Goal: Navigation & Orientation: Find specific page/section

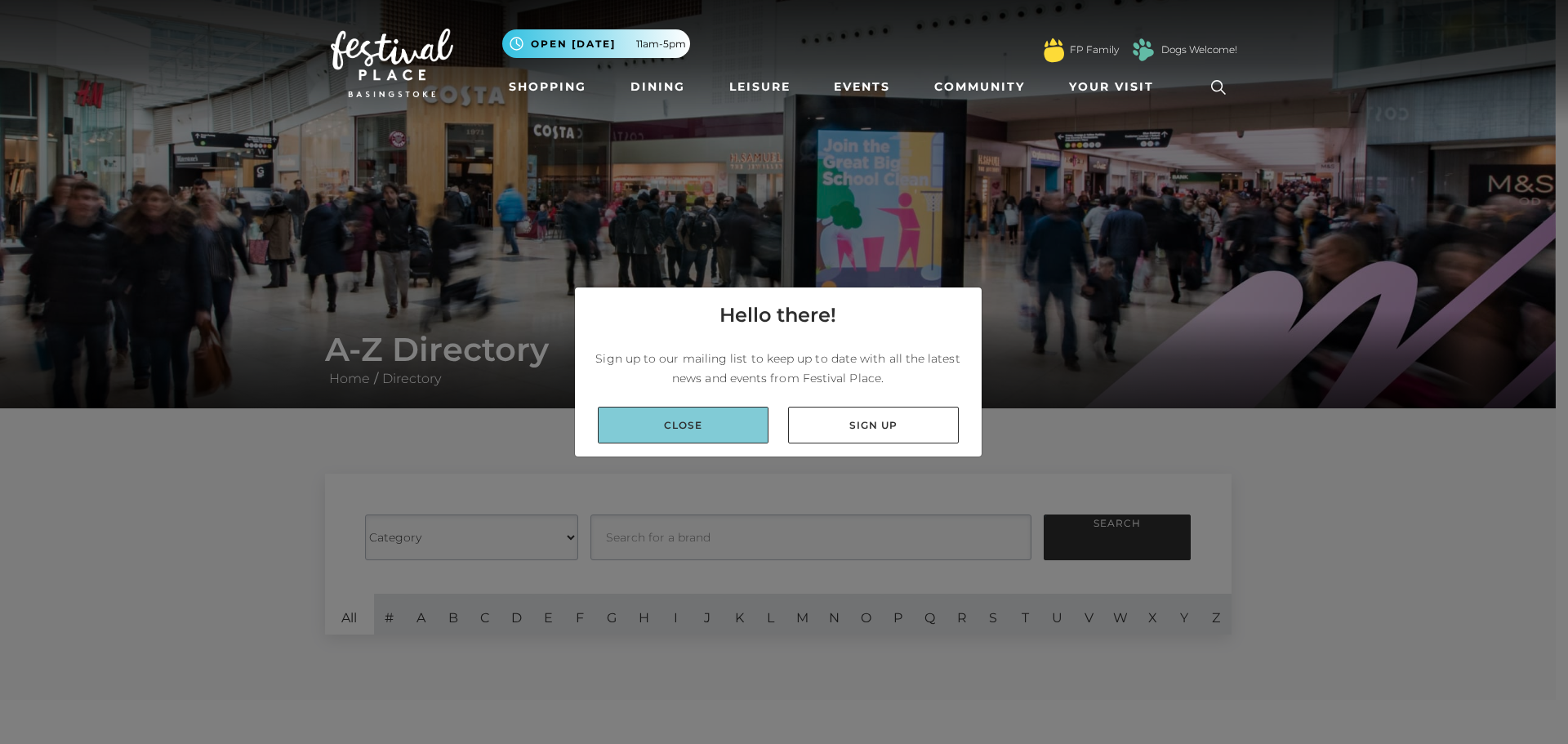
click at [660, 421] on link "Close" at bounding box center [683, 426] width 171 height 37
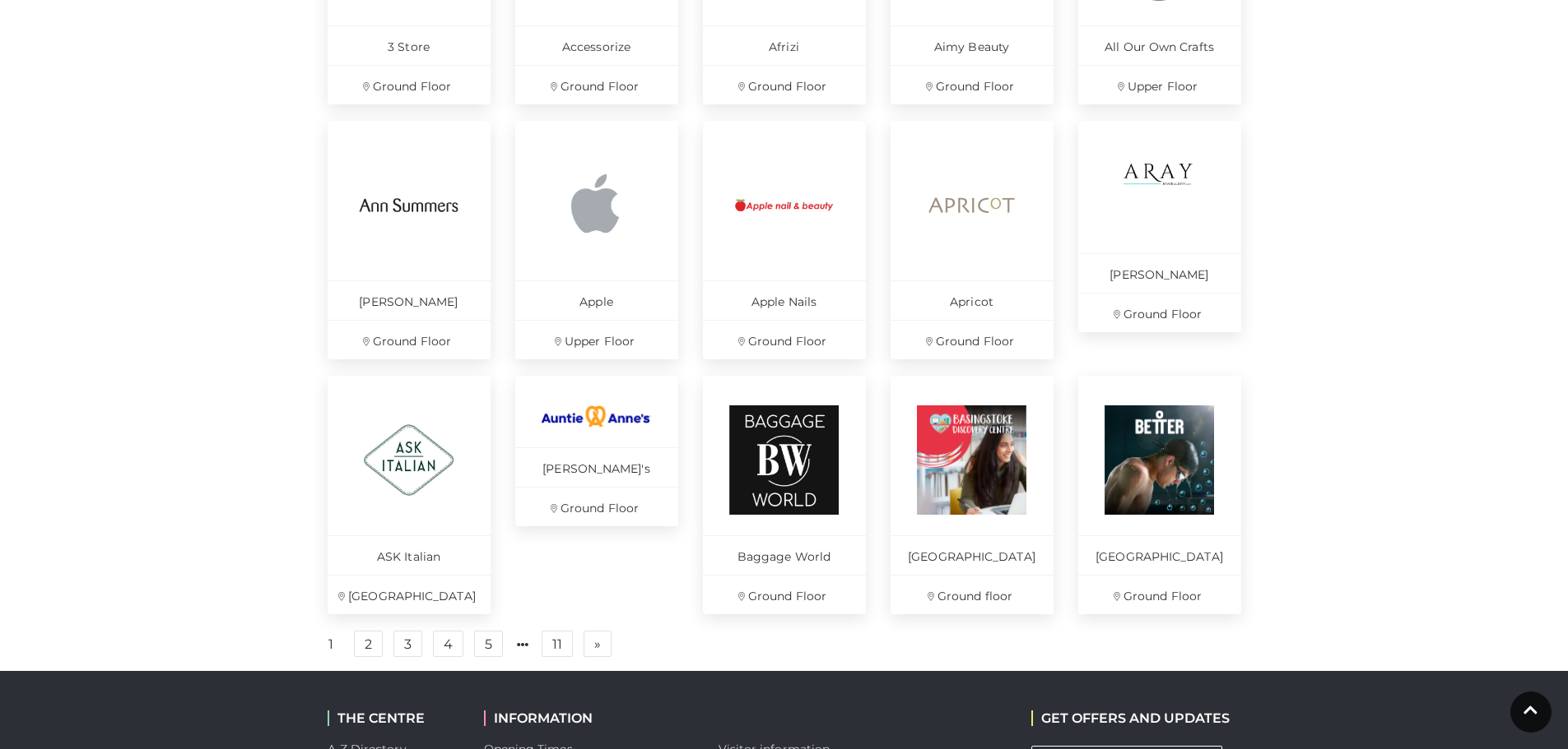
scroll to position [987, 0]
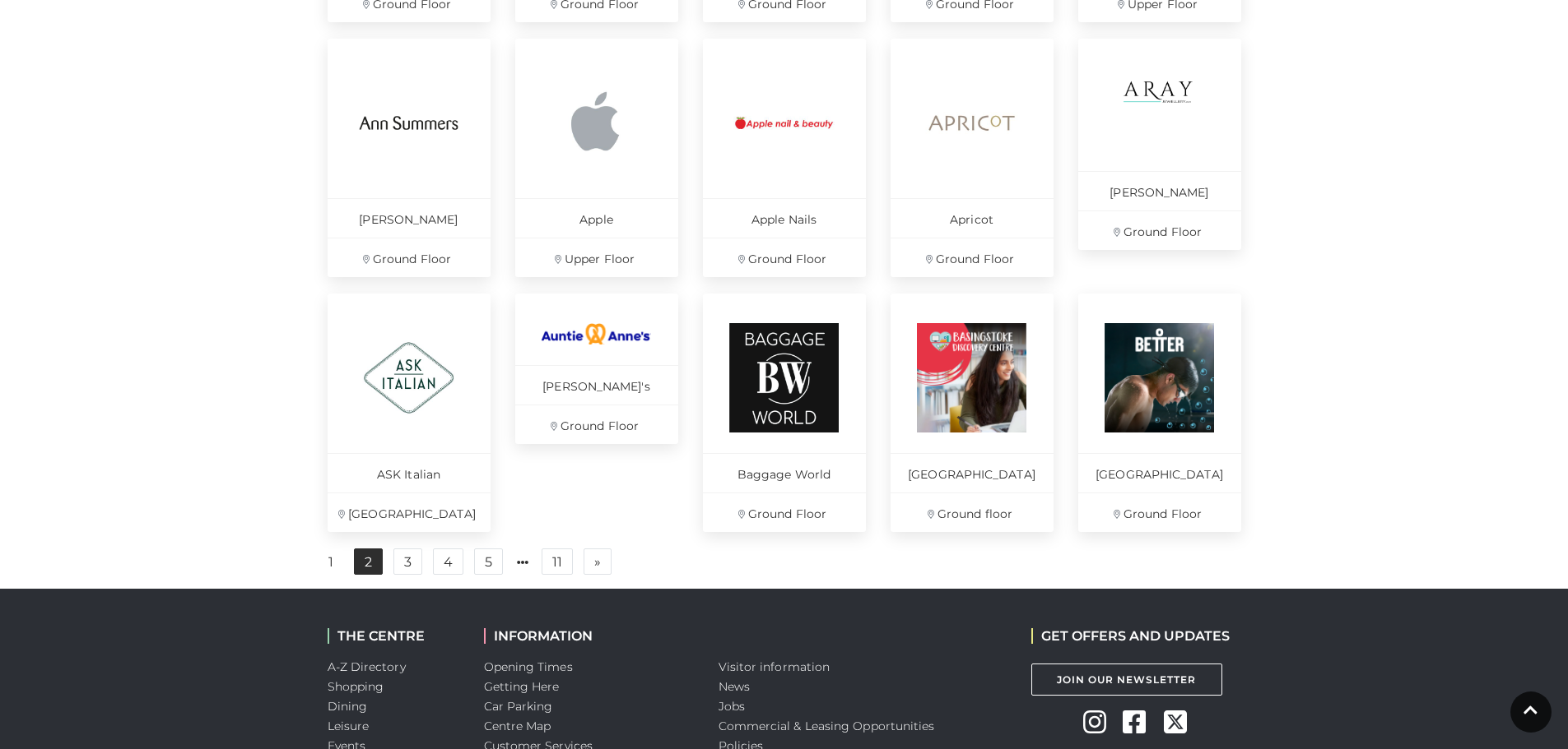
click at [363, 570] on link "2" at bounding box center [368, 561] width 29 height 26
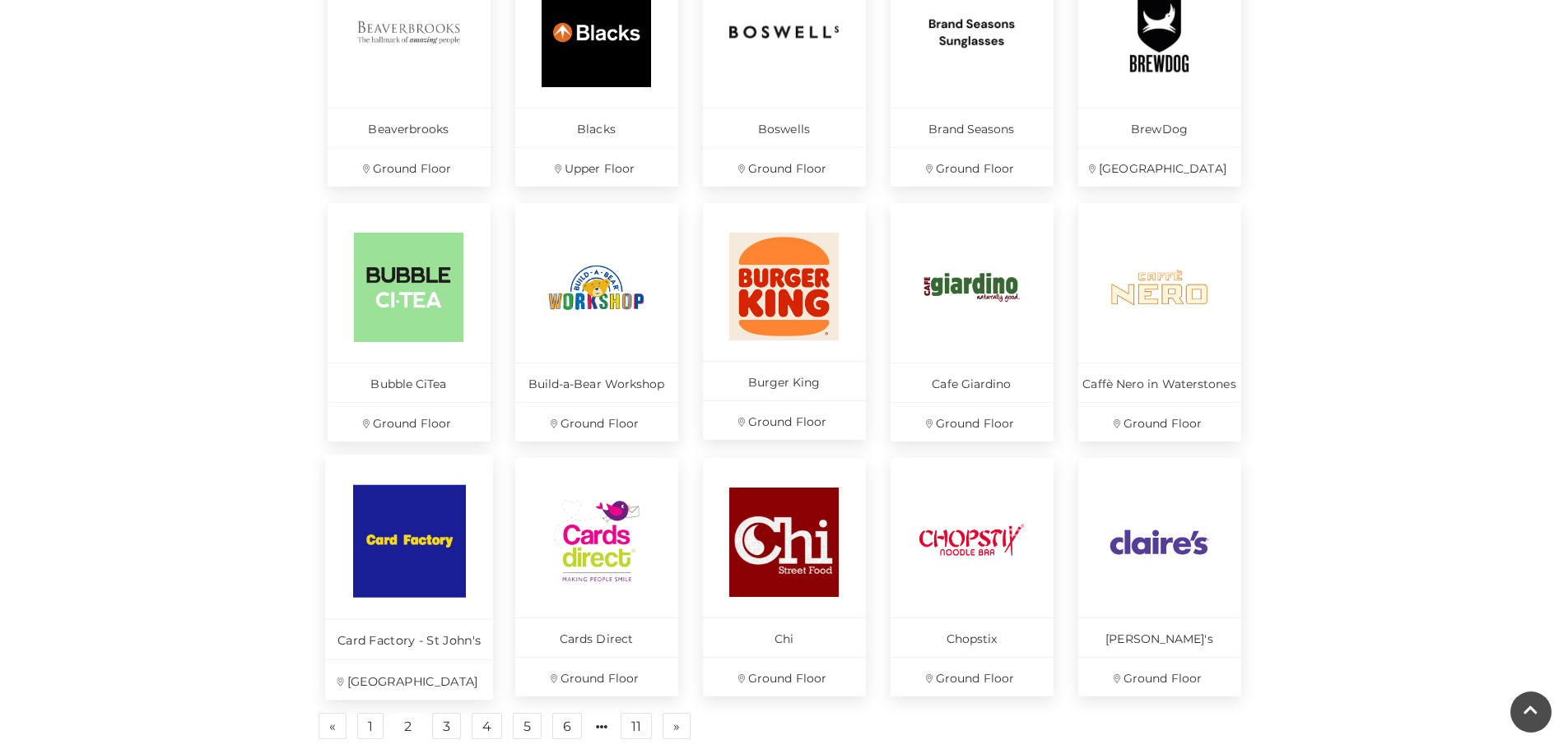
scroll to position [905, 0]
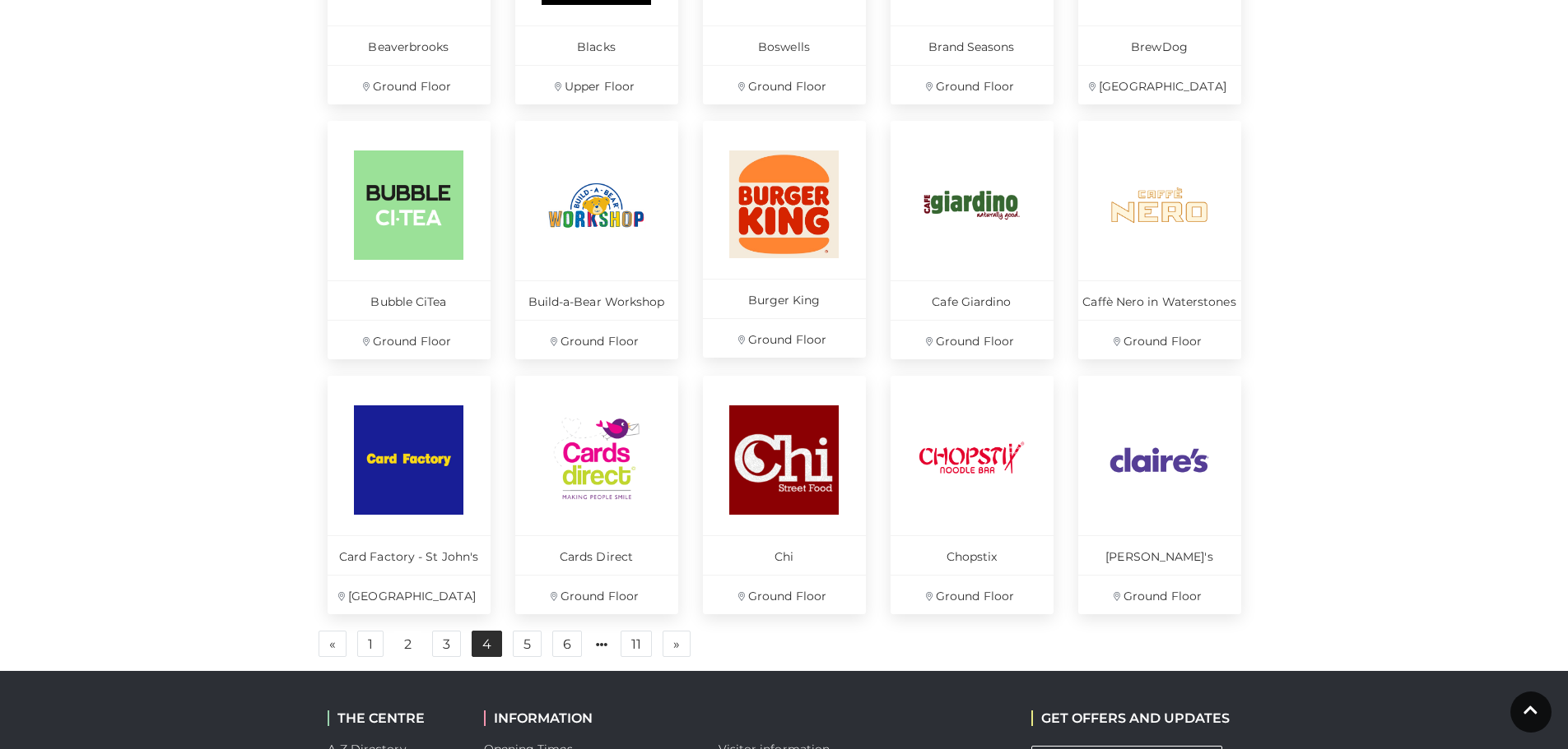
click at [480, 645] on link "4" at bounding box center [487, 644] width 30 height 26
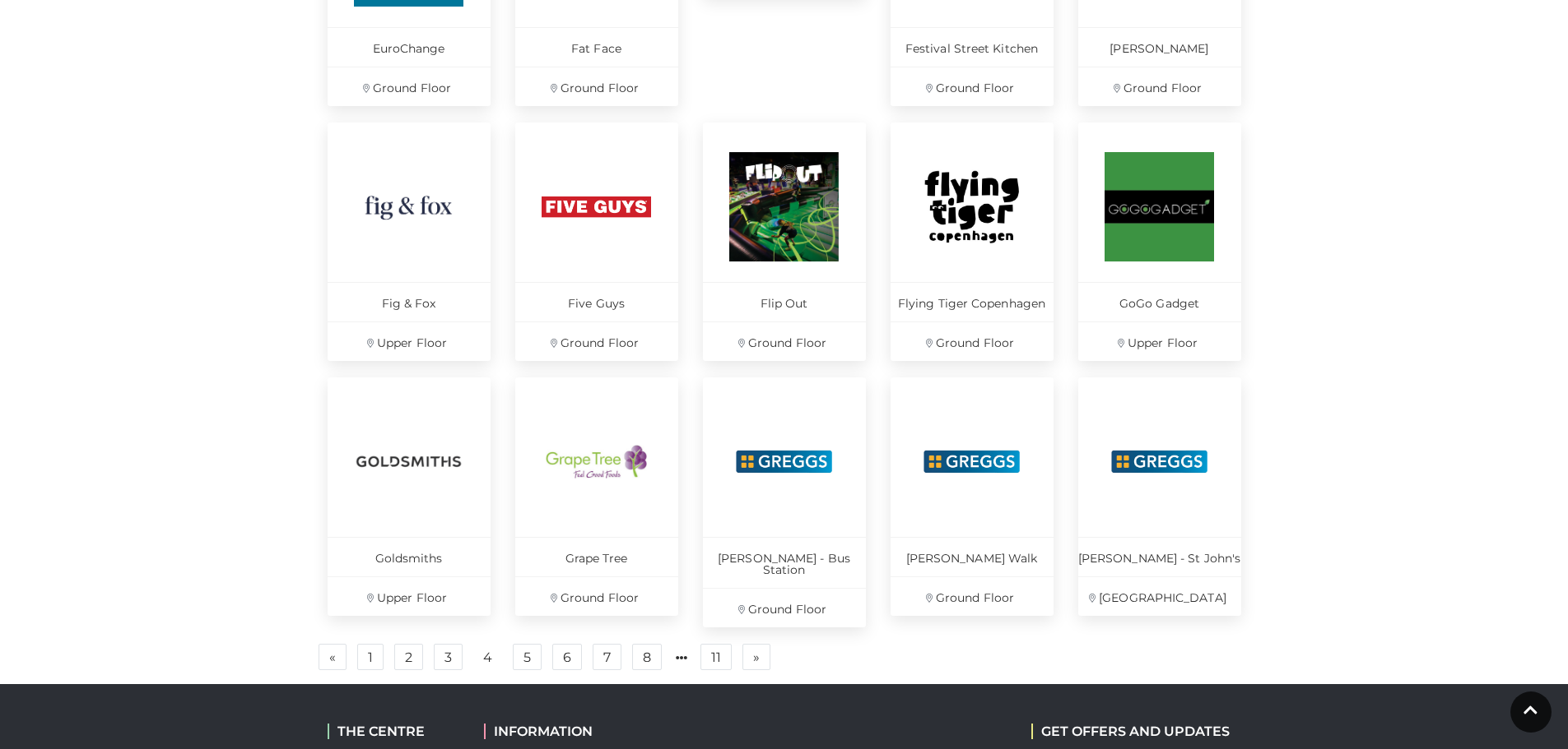
scroll to position [905, 0]
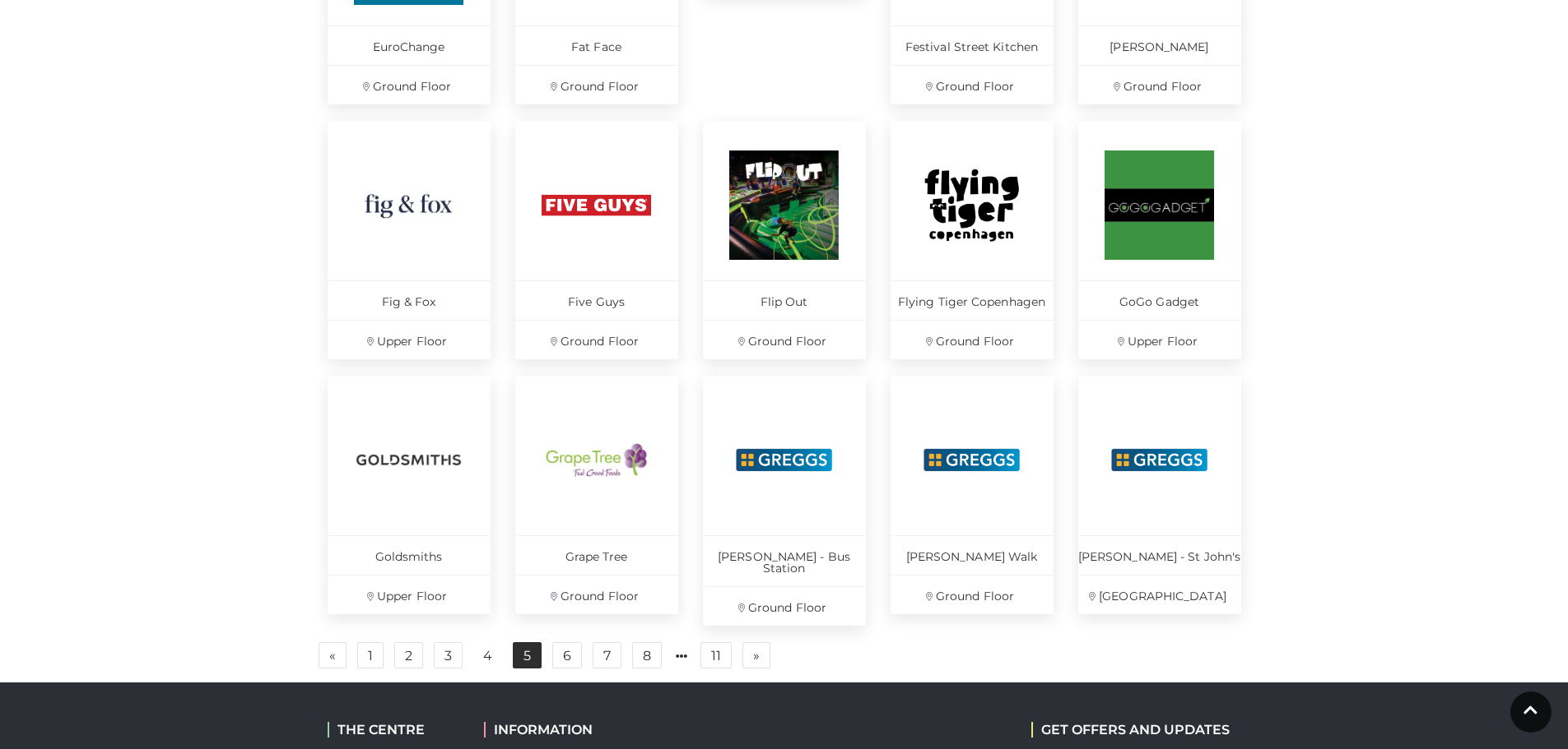
click at [527, 642] on link "5" at bounding box center [527, 655] width 29 height 26
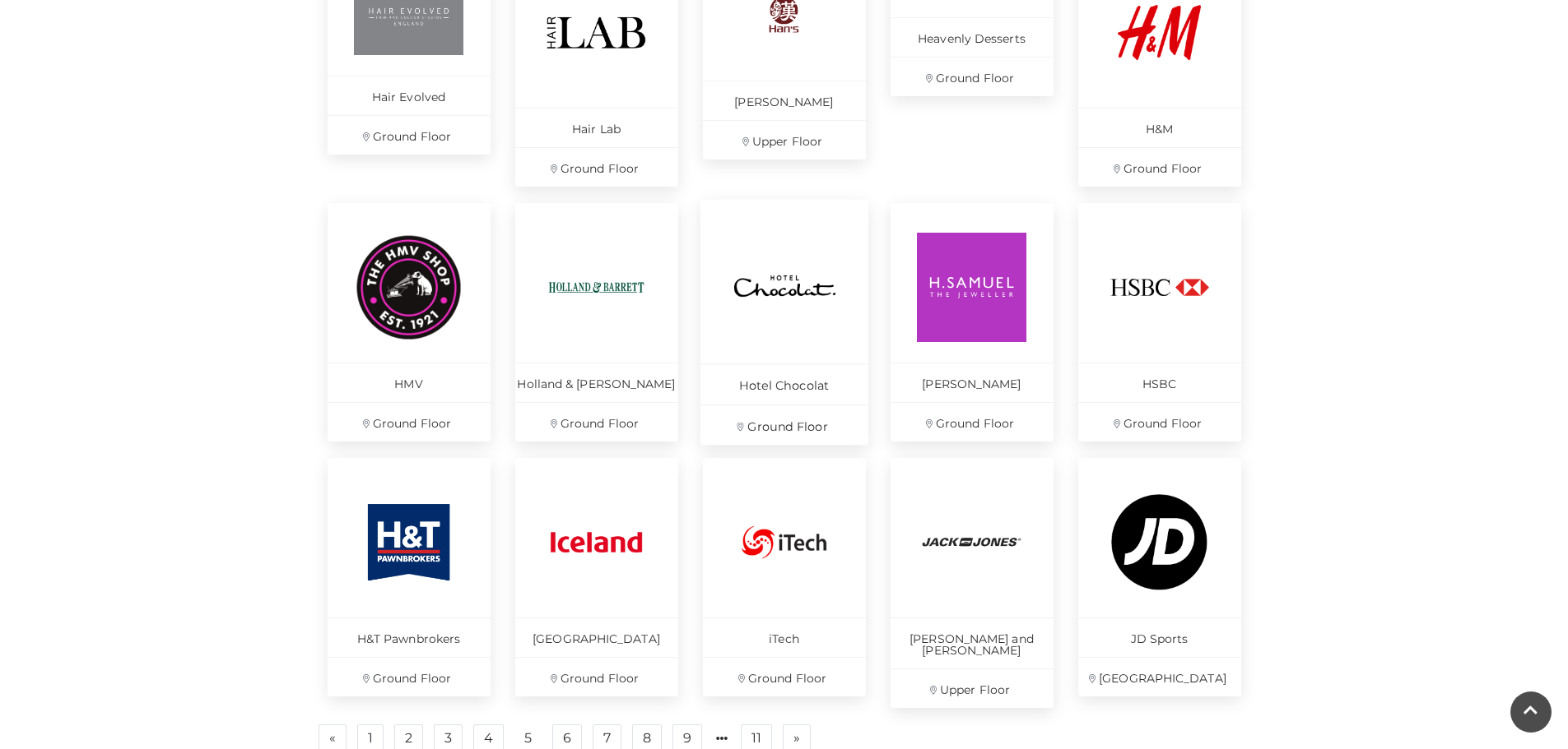
scroll to position [905, 0]
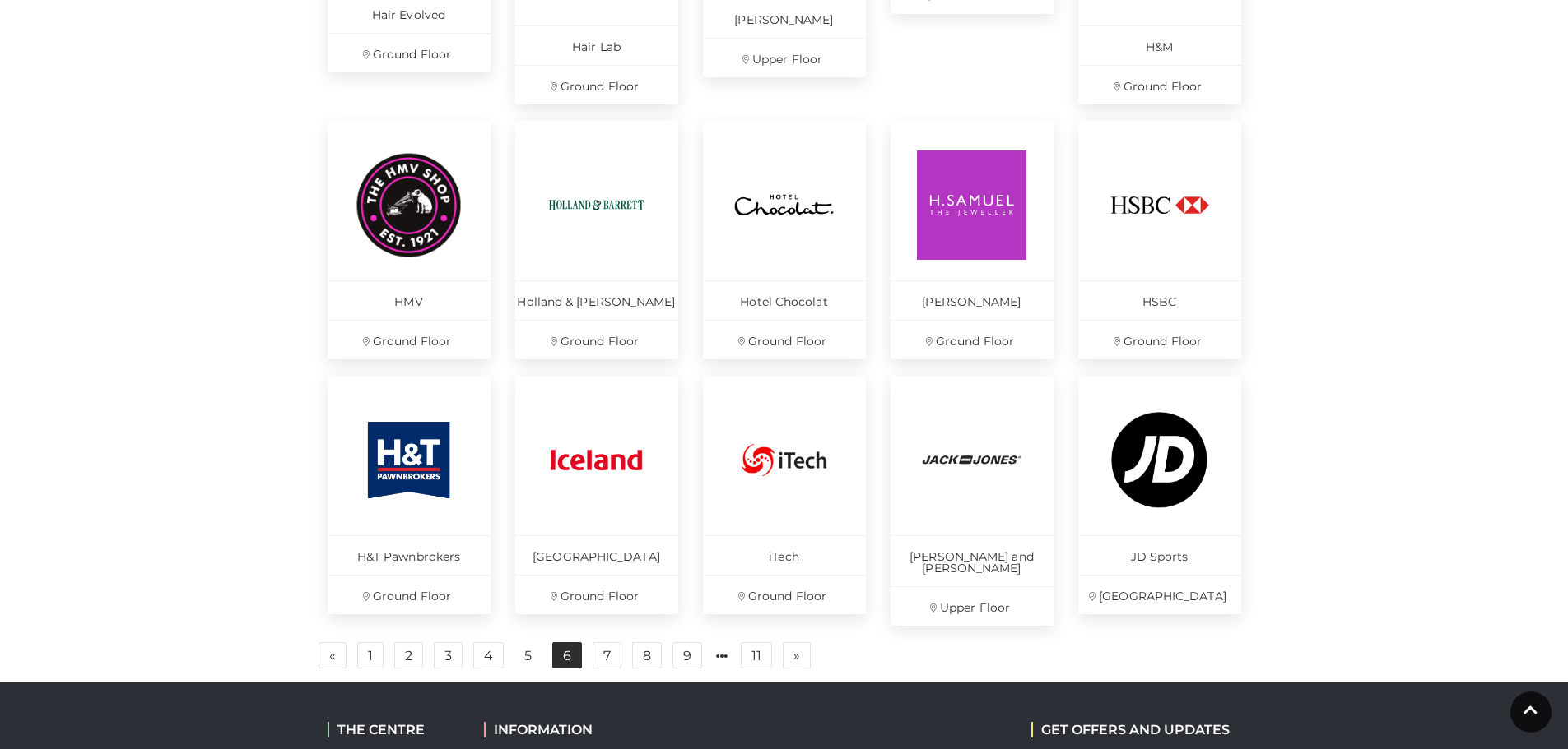
click at [563, 642] on link "6" at bounding box center [567, 655] width 29 height 26
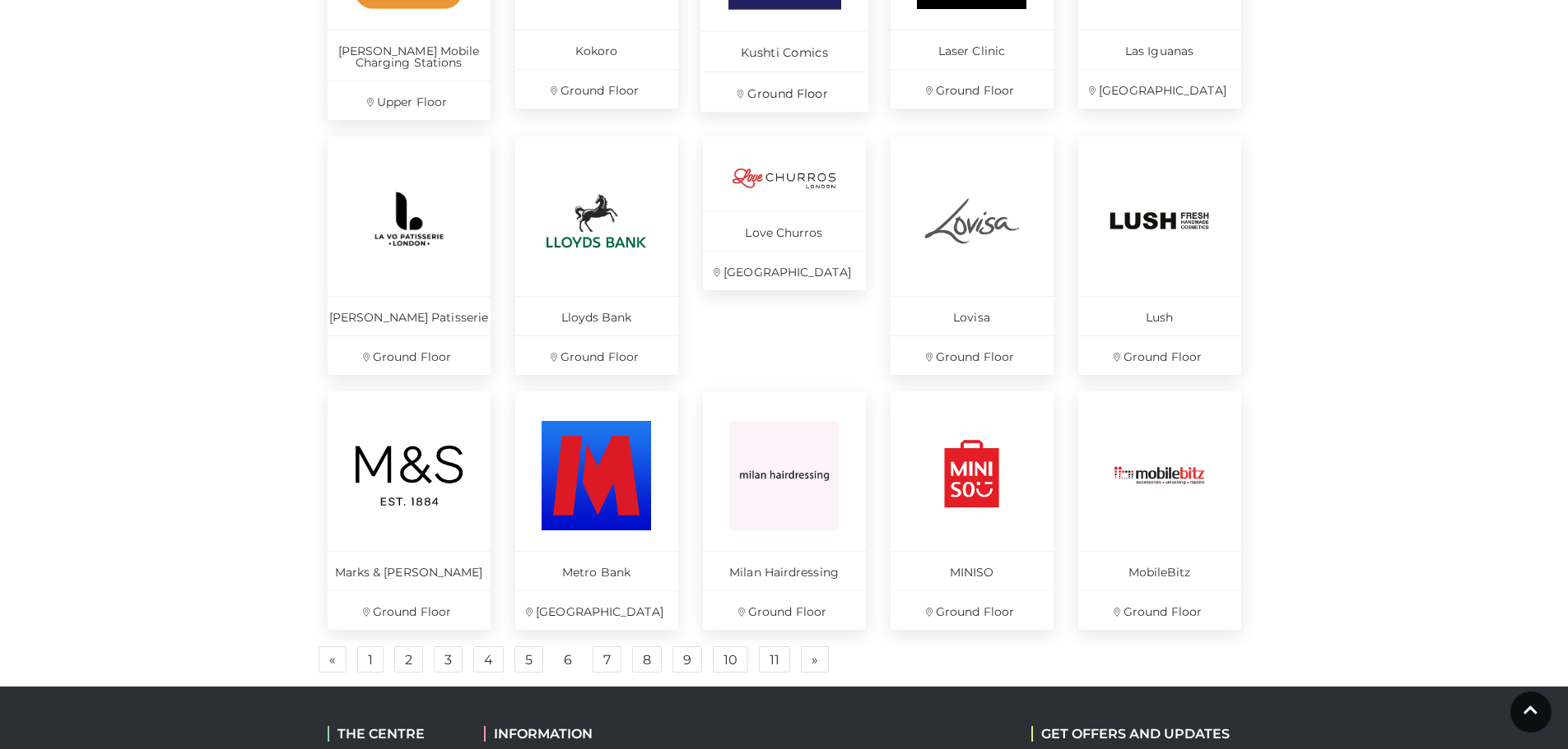
scroll to position [905, 0]
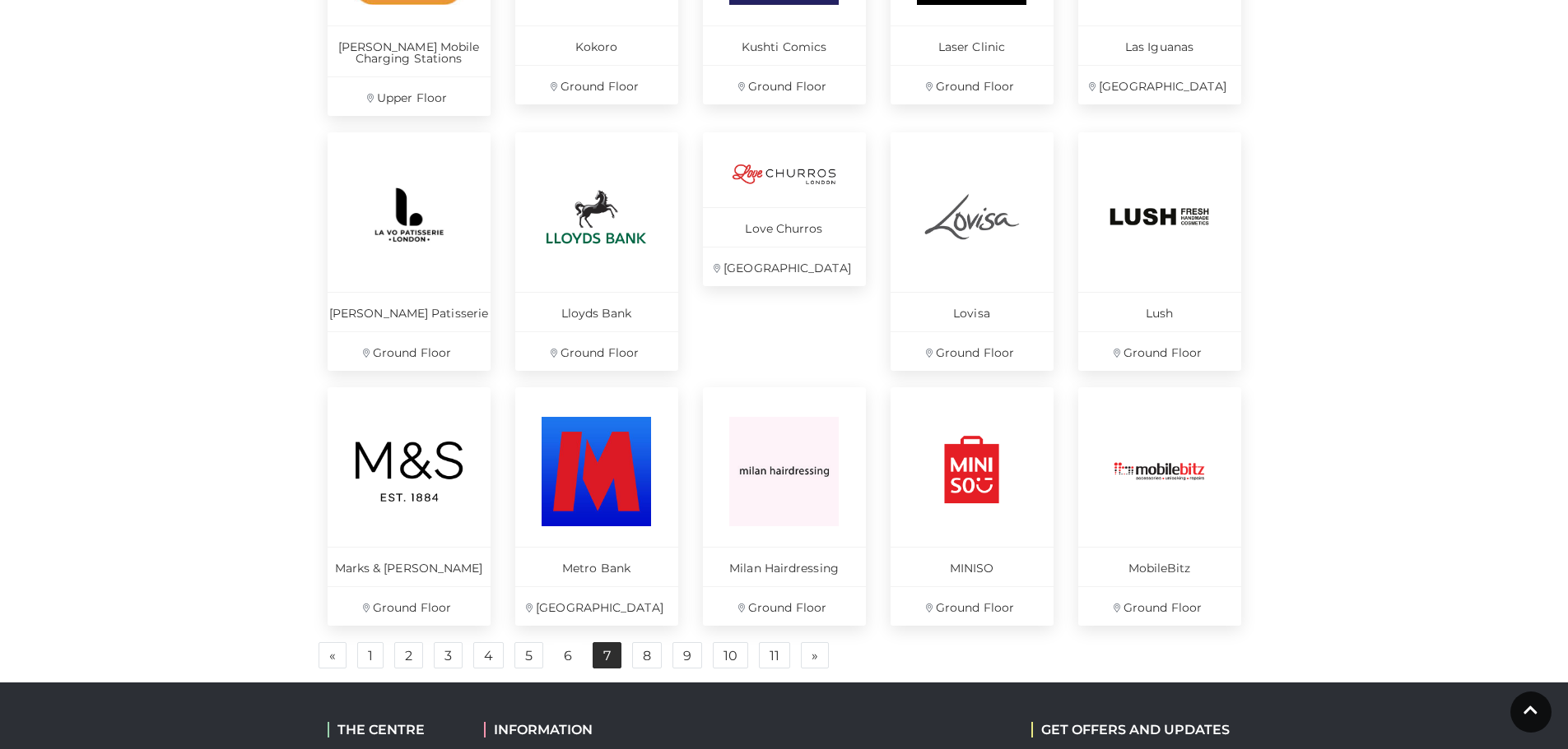
click at [606, 655] on link "7" at bounding box center [607, 655] width 29 height 26
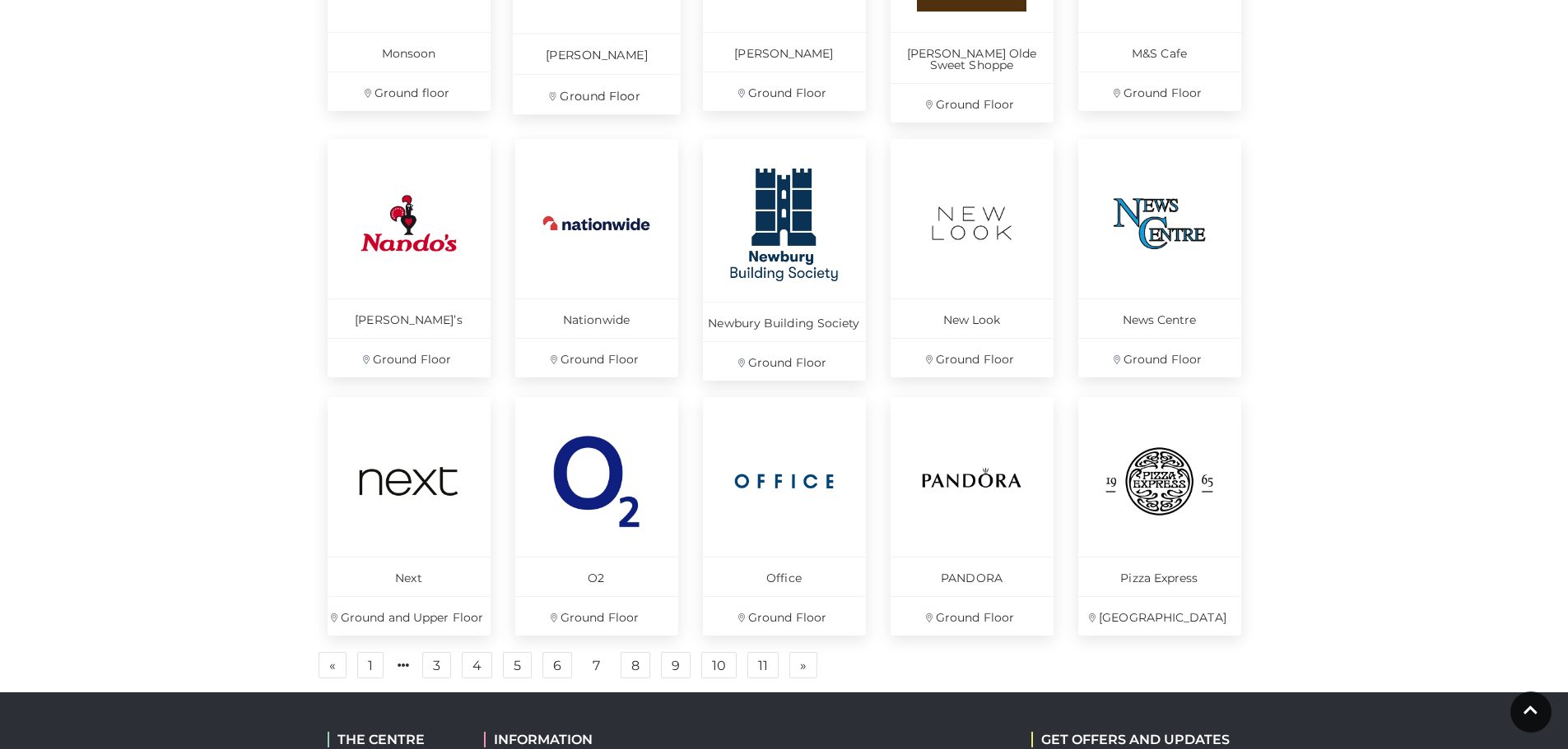
scroll to position [905, 0]
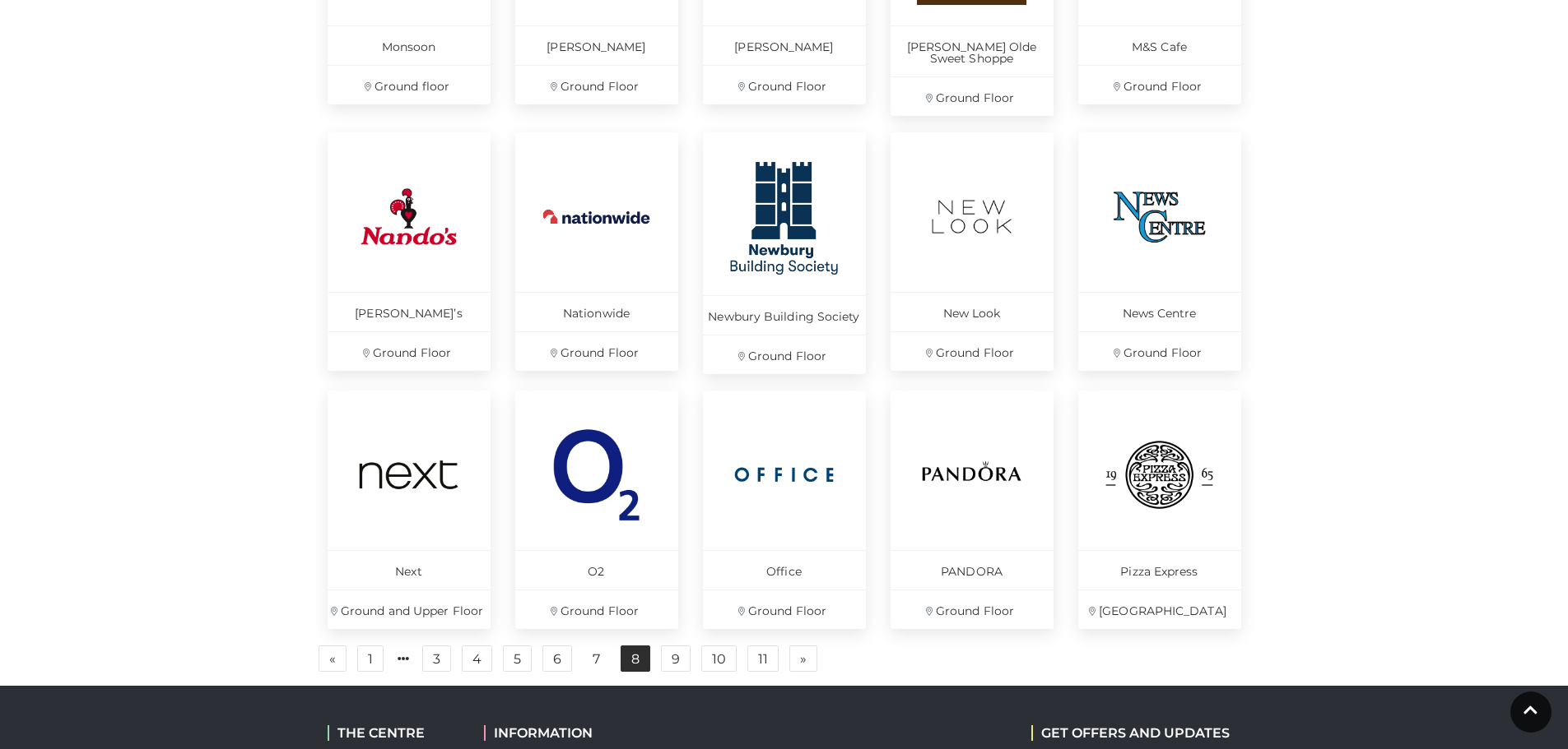
click at [641, 657] on link "8" at bounding box center [635, 658] width 29 height 26
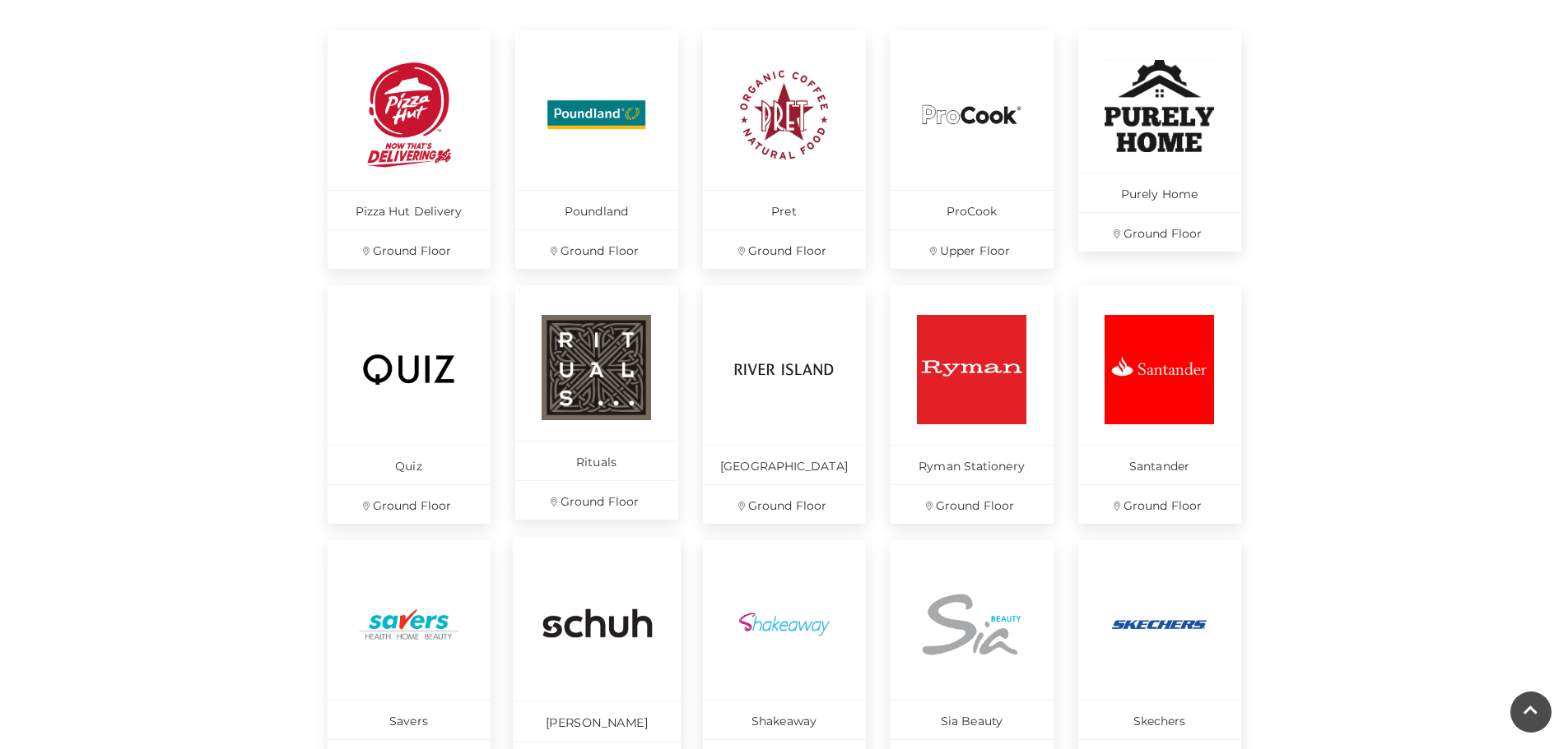
scroll to position [658, 0]
